Goal: Information Seeking & Learning: Get advice/opinions

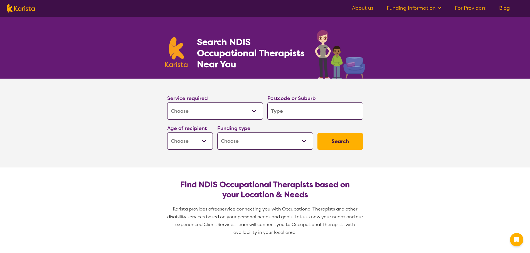
select select "[MEDICAL_DATA]"
click at [309, 116] on input "search" at bounding box center [315, 111] width 96 height 17
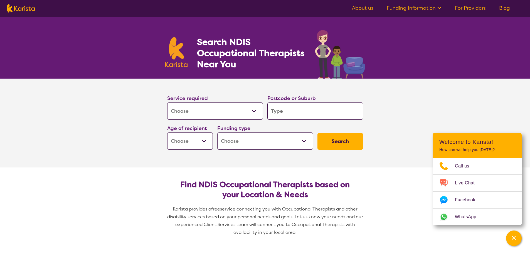
type input "5127"
click at [203, 140] on select "Early Childhood - 0 to 9 Child - 10 to 11 Adolescent - 12 to 17 Adult - 18 to 6…" at bounding box center [190, 141] width 46 height 17
select select "EC"
click at [167, 133] on select "Early Childhood - 0 to 9 Child - 10 to 11 Adolescent - 12 to 17 Adult - 18 to 6…" at bounding box center [190, 141] width 46 height 17
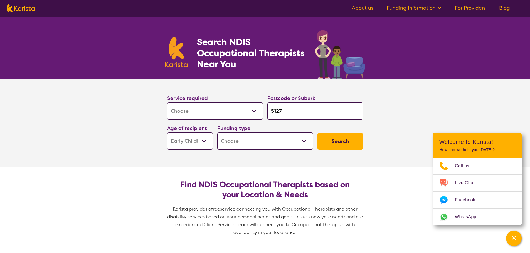
select select "EC"
click at [259, 140] on select "Home Care Package (HCP) National Disability Insurance Scheme (NDIS) I don't know" at bounding box center [265, 141] width 96 height 17
select select "NDIS"
click at [217, 133] on select "Home Care Package (HCP) National Disability Insurance Scheme (NDIS) I don't know" at bounding box center [265, 141] width 96 height 17
select select "NDIS"
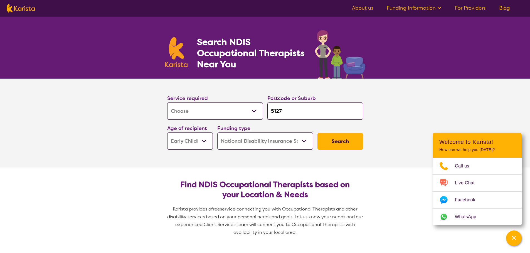
click at [337, 140] on button "Search" at bounding box center [340, 141] width 46 height 17
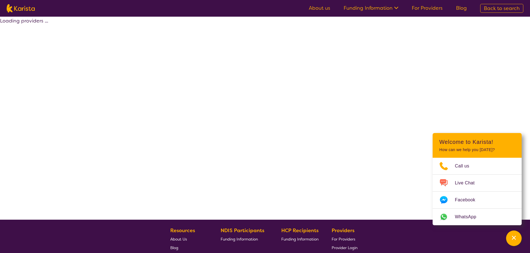
select select "by_score"
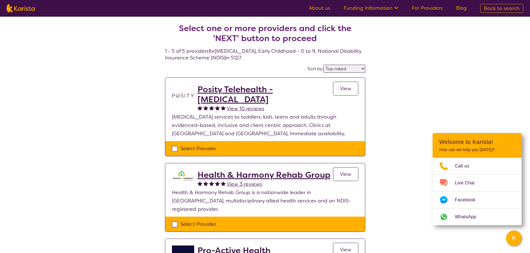
click at [122, 128] on div "Select one or more providers and click the 'NEXT' button to proceed 1 - 5 of 5 …" at bounding box center [265, 251] width 530 height 468
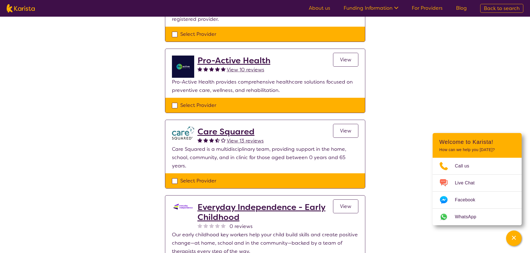
scroll to position [218, 0]
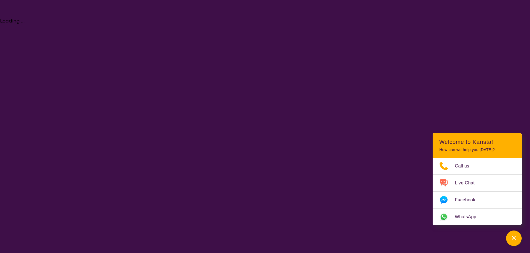
select select "[MEDICAL_DATA]"
select select "EC"
select select "NDIS"
select select "[MEDICAL_DATA]"
select select "EC"
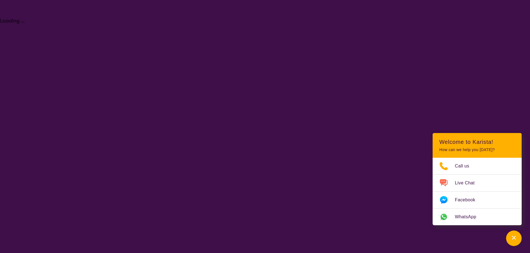
select select "NDIS"
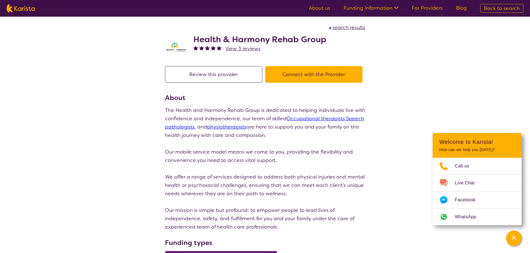
click at [231, 78] on button "Review this provider" at bounding box center [213, 74] width 97 height 17
click at [323, 72] on button "Connect with the Provider" at bounding box center [313, 74] width 97 height 17
